Goal: Complete application form

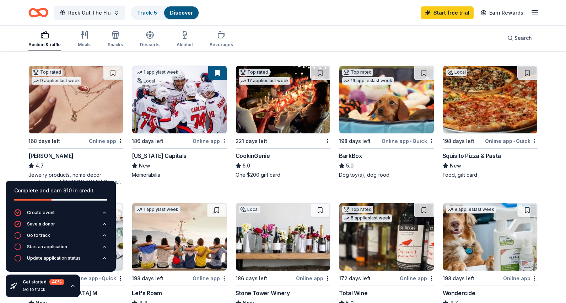
scroll to position [196, 0]
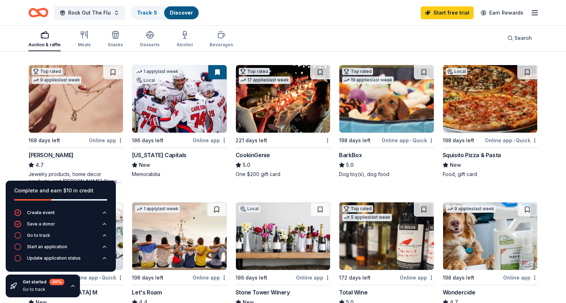
click at [197, 108] on img at bounding box center [179, 99] width 94 height 68
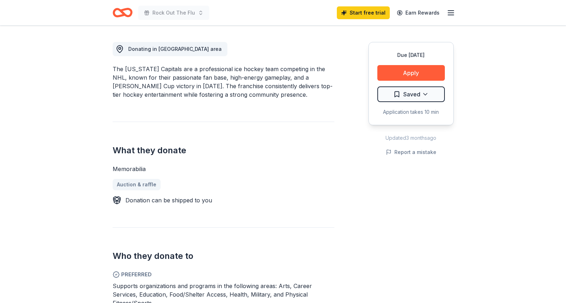
scroll to position [135, 0]
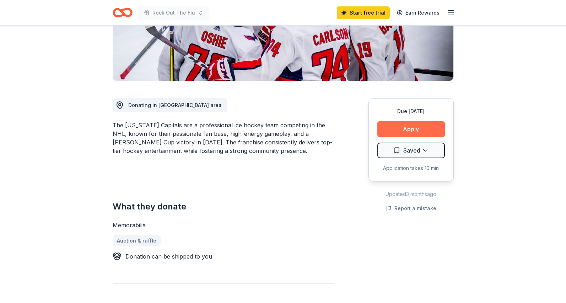
click at [404, 127] on button "Apply" at bounding box center [411, 129] width 68 height 16
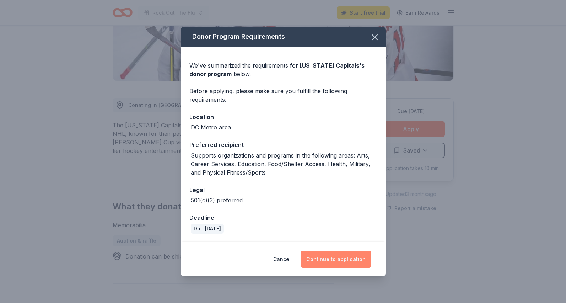
click at [342, 261] on button "Continue to application" at bounding box center [336, 259] width 71 height 17
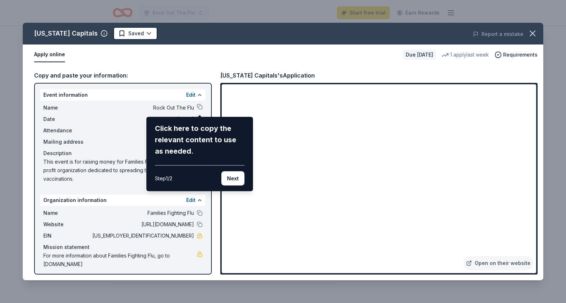
click at [354, 258] on div "[US_STATE] Capitals Saved Report a mistake Apply online Due [DATE] 1 apply last…" at bounding box center [283, 151] width 521 height 257
click at [355, 263] on div "[US_STATE] Capitals Saved Report a mistake Apply online Due [DATE] 1 apply last…" at bounding box center [283, 151] width 521 height 257
click at [236, 179] on button "Next" at bounding box center [232, 178] width 23 height 14
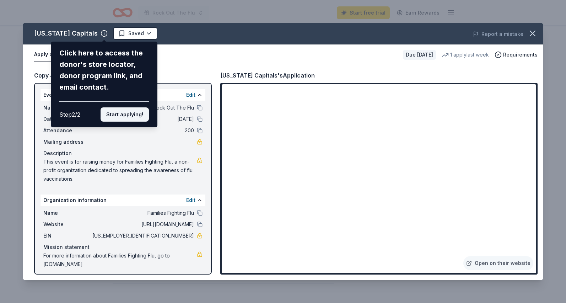
click at [127, 117] on button "Start applying!" at bounding box center [125, 114] width 48 height 14
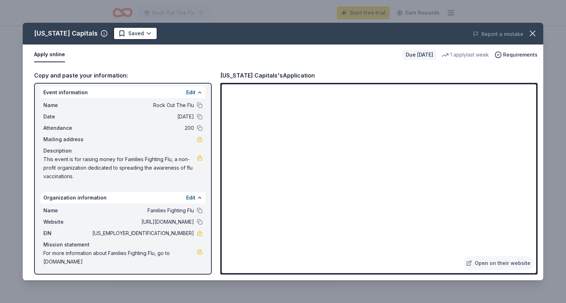
scroll to position [3, 0]
